Goal: Task Accomplishment & Management: Manage account settings

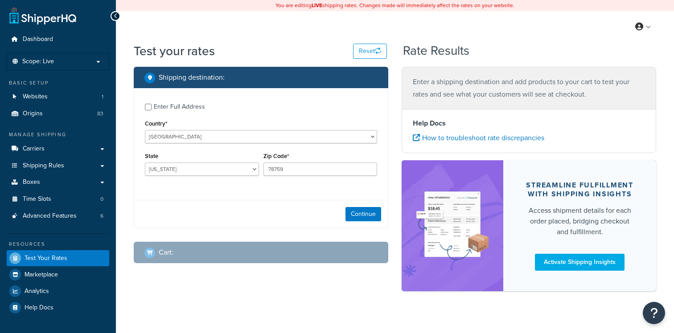
select select "[GEOGRAPHIC_DATA]"
click at [79, 144] on link "Carriers" at bounding box center [58, 149] width 103 height 16
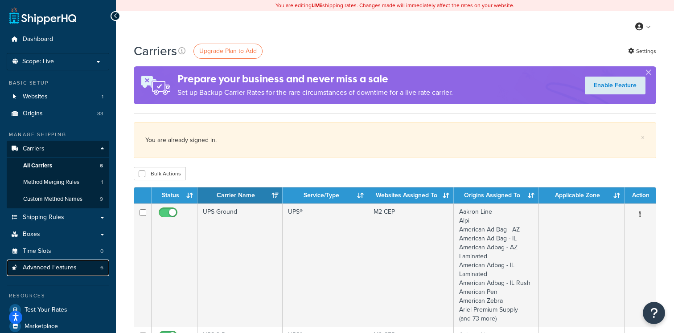
click at [95, 267] on link "Advanced Features 6" at bounding box center [58, 268] width 103 height 16
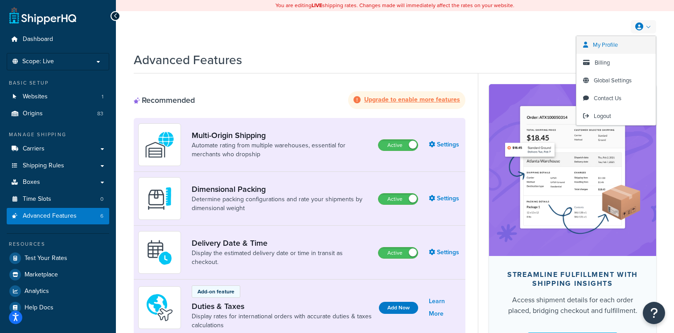
click at [612, 46] on span "My Profile" at bounding box center [605, 45] width 25 height 8
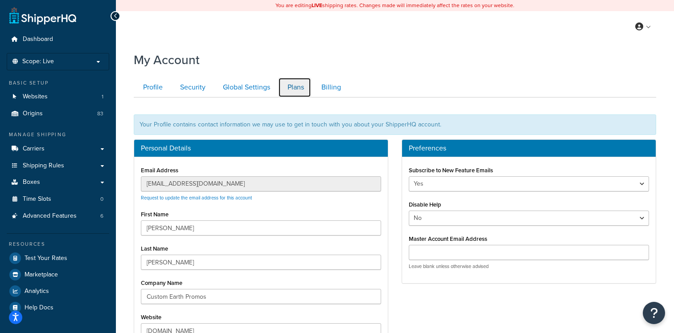
click at [297, 91] on link "Plans" at bounding box center [294, 88] width 33 height 20
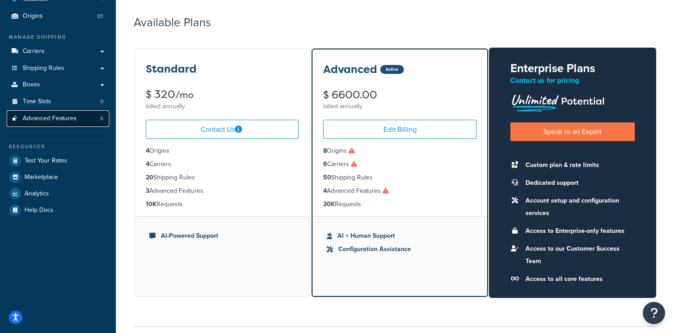
click at [97, 119] on link "Advanced Features 6" at bounding box center [58, 119] width 103 height 16
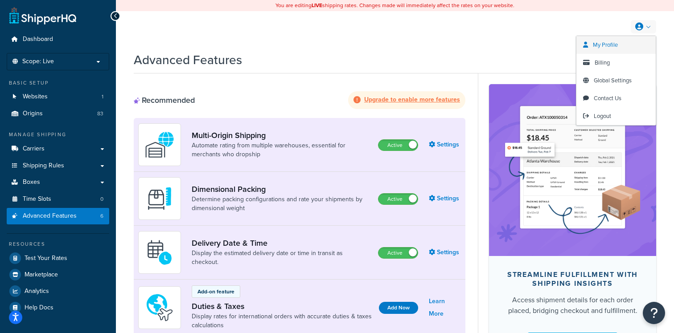
click at [619, 50] on link "My Profile" at bounding box center [615, 45] width 79 height 18
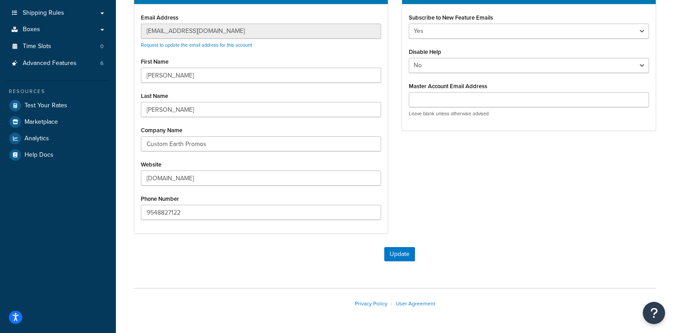
scroll to position [154, 0]
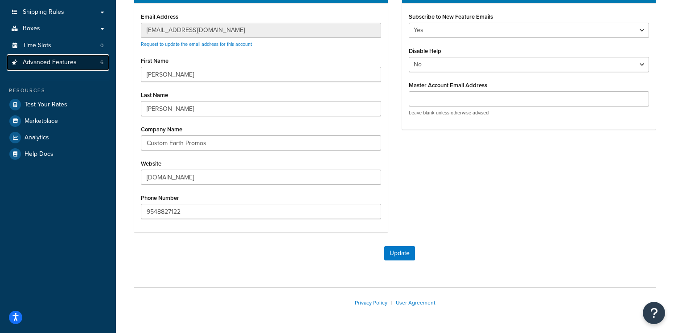
click at [77, 63] on link "Advanced Features 6" at bounding box center [58, 62] width 103 height 16
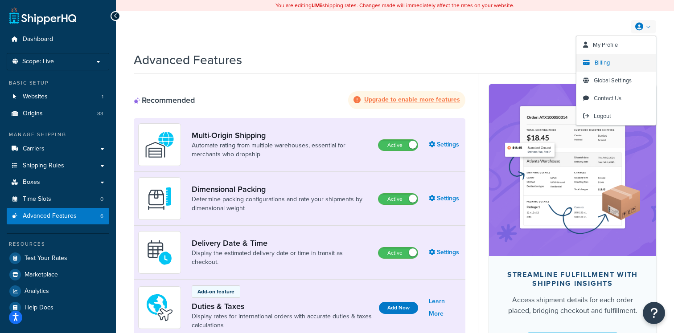
click at [625, 62] on link "Billing" at bounding box center [615, 63] width 79 height 18
